Goal: Transaction & Acquisition: Purchase product/service

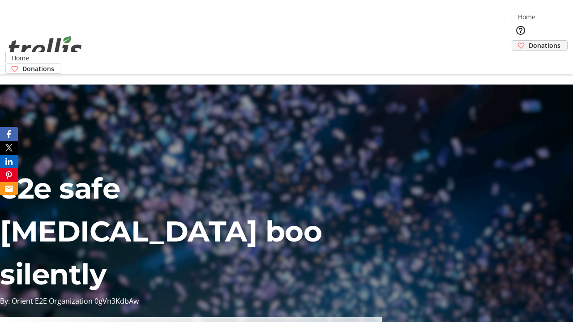
click at [529, 41] on span "Donations" at bounding box center [545, 45] width 32 height 9
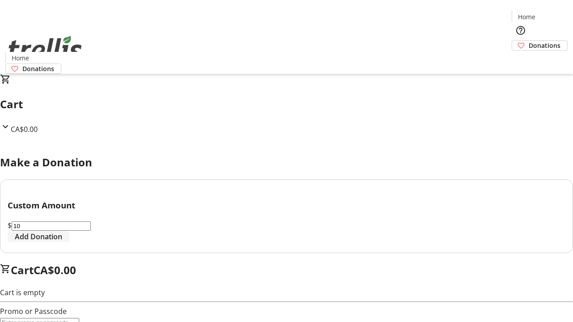
click at [62, 242] on span "Add Donation" at bounding box center [38, 237] width 47 height 11
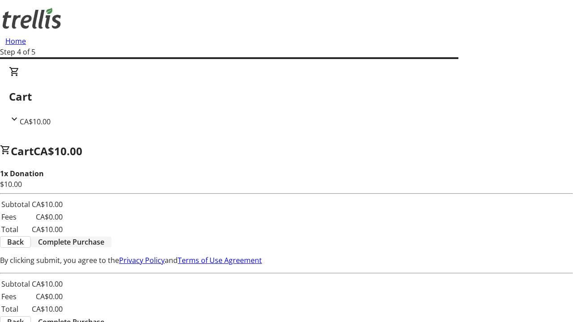
click at [104, 237] on span "Complete Purchase" at bounding box center [71, 242] width 66 height 11
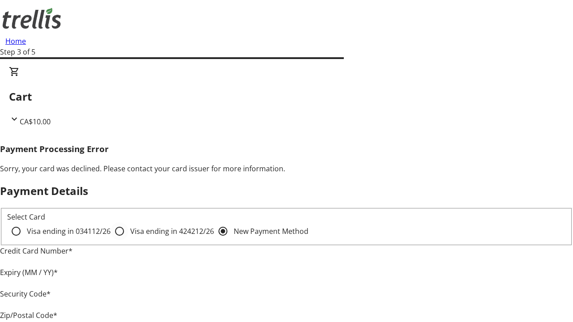
click at [111, 239] on input "Visa ending in 4242 12/26" at bounding box center [120, 232] width 18 height 18
radio input "true"
